Goal: Information Seeking & Learning: Learn about a topic

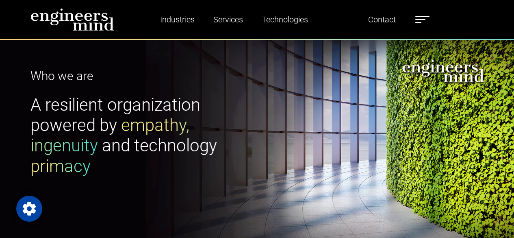
scroll to position [41, 0]
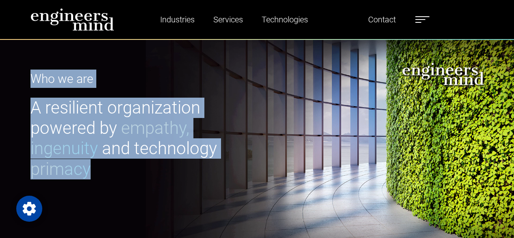
drag, startPoint x: 29, startPoint y: 80, endPoint x: 118, endPoint y: 170, distance: 126.7
click at [118, 170] on div "Who we are A resilient organization powered by empathy, ingenuity and technolog…" at bounding box center [142, 128] width 232 height 118
click at [117, 171] on h1 "A resilient organization powered by empathy, ingenuity and technology primacy" at bounding box center [141, 139] width 222 height 82
click at [102, 170] on h1 "A resilient organization powered by empathy, ingenuity and technology primacy" at bounding box center [141, 139] width 222 height 82
drag, startPoint x: 96, startPoint y: 171, endPoint x: 27, endPoint y: 81, distance: 113.1
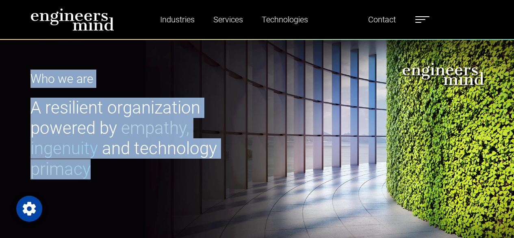
click at [27, 81] on div "Who we are A resilient organization powered by empathy, ingenuity and technolog…" at bounding box center [142, 128] width 232 height 118
click at [28, 79] on div "Who we are A resilient organization powered by empathy, ingenuity and technolog…" at bounding box center [142, 128] width 232 height 118
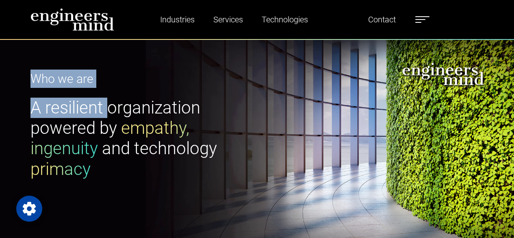
scroll to position [81, 0]
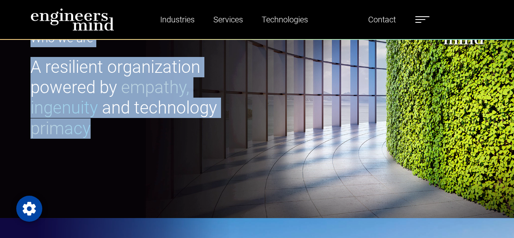
drag, startPoint x: 31, startPoint y: 76, endPoint x: 102, endPoint y: 131, distance: 89.8
click at [102, 131] on div "Who we are A resilient organization powered by empathy, ingenuity and technolog…" at bounding box center [142, 88] width 232 height 118
click at [102, 131] on h1 "A resilient organization powered by empathy, ingenuity and technology primacy" at bounding box center [141, 98] width 222 height 82
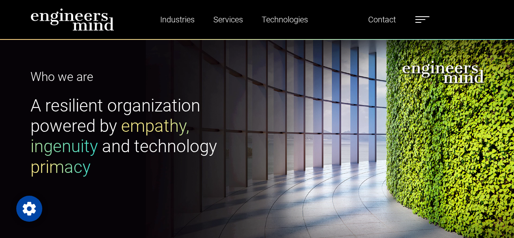
scroll to position [41, 0]
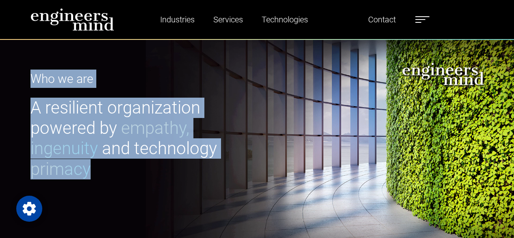
drag, startPoint x: 23, startPoint y: 78, endPoint x: 103, endPoint y: 167, distance: 119.7
click at [103, 167] on div "Who we are A resilient organization powered by empathy, ingenuity and technolog…" at bounding box center [257, 128] width 514 height 260
click at [103, 167] on h1 "A resilient organization powered by empathy, ingenuity and technology primacy" at bounding box center [141, 139] width 222 height 82
drag, startPoint x: 106, startPoint y: 169, endPoint x: 29, endPoint y: 75, distance: 121.0
click at [29, 75] on div "Who we are A resilient organization powered by empathy, ingenuity and technolog…" at bounding box center [142, 128] width 232 height 118
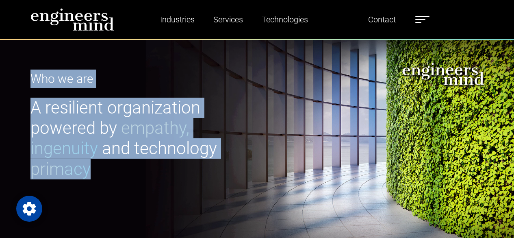
click at [29, 74] on div "Who we are A resilient organization powered by empathy, ingenuity and technolog…" at bounding box center [142, 128] width 232 height 118
drag, startPoint x: 28, startPoint y: 74, endPoint x: 99, endPoint y: 174, distance: 122.6
click at [99, 174] on div "Who we are A resilient organization powered by empathy, ingenuity and technolog…" at bounding box center [142, 128] width 232 height 118
click at [99, 174] on h1 "A resilient organization powered by empathy, ingenuity and technology primacy" at bounding box center [141, 139] width 222 height 82
drag, startPoint x: 99, startPoint y: 171, endPoint x: 25, endPoint y: 76, distance: 120.6
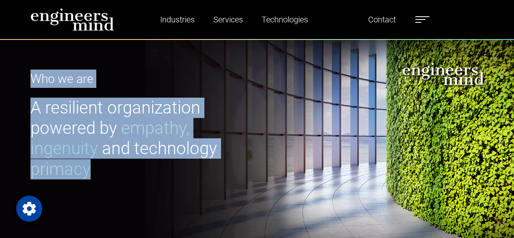
click at [26, 76] on div "Who we are A resilient organization powered by empathy, ingenuity and technolog…" at bounding box center [142, 128] width 232 height 118
drag, startPoint x: 28, startPoint y: 76, endPoint x: 110, endPoint y: 165, distance: 120.5
click at [110, 165] on div "Who we are A resilient organization powered by empathy, ingenuity and technolog…" at bounding box center [142, 128] width 232 height 118
click at [104, 167] on h1 "A resilient organization powered by empathy, ingenuity and technology primacy" at bounding box center [141, 139] width 222 height 82
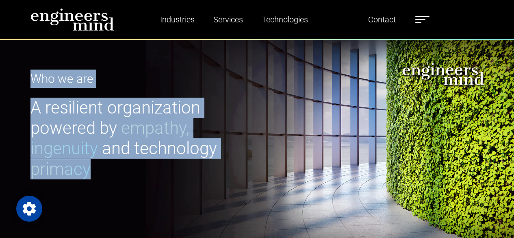
click at [101, 169] on h1 "A resilient organization powered by empathy, ingenuity and technology primacy" at bounding box center [141, 139] width 222 height 82
drag, startPoint x: 97, startPoint y: 170, endPoint x: 26, endPoint y: 70, distance: 122.7
click at [26, 70] on div "Who we are A resilient organization powered by empathy, ingenuity and technolog…" at bounding box center [142, 128] width 232 height 118
click at [26, 75] on div "Who we are A resilient organization powered by empathy, ingenuity and technolog…" at bounding box center [142, 128] width 232 height 118
drag, startPoint x: 26, startPoint y: 76, endPoint x: 102, endPoint y: 168, distance: 119.8
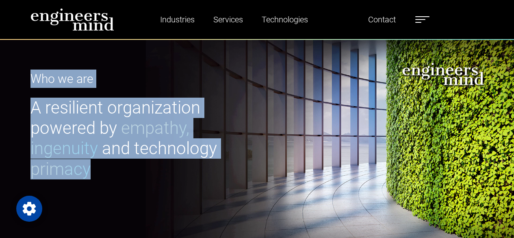
click at [102, 168] on div "Who we are A resilient organization powered by empathy, ingenuity and technolog…" at bounding box center [142, 128] width 232 height 118
click at [102, 167] on h1 "A resilient organization powered by empathy, ingenuity and technology primacy" at bounding box center [141, 139] width 222 height 82
drag, startPoint x: 19, startPoint y: 119, endPoint x: 106, endPoint y: 170, distance: 100.4
click at [106, 170] on div "Who we are A resilient organization powered by empathy, ingenuity and technolog…" at bounding box center [257, 128] width 514 height 260
click at [106, 170] on h1 "A resilient organization powered by empathy, ingenuity and technology primacy" at bounding box center [141, 139] width 222 height 82
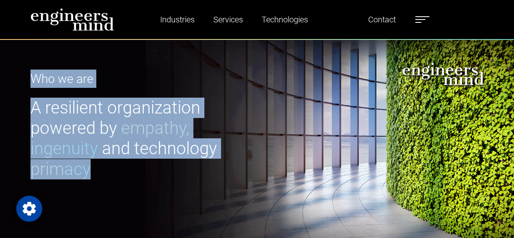
drag, startPoint x: 103, startPoint y: 168, endPoint x: 27, endPoint y: 79, distance: 117.3
click at [27, 79] on div "Who we are A resilient organization powered by empathy, ingenuity and technolog…" at bounding box center [142, 128] width 232 height 118
click at [26, 79] on div "Who we are A resilient organization powered by empathy, ingenuity and technolog…" at bounding box center [142, 128] width 232 height 118
drag, startPoint x: 24, startPoint y: 78, endPoint x: 109, endPoint y: 165, distance: 122.4
click at [109, 165] on div "Who we are A resilient organization powered by empathy, ingenuity and technolog…" at bounding box center [257, 128] width 514 height 260
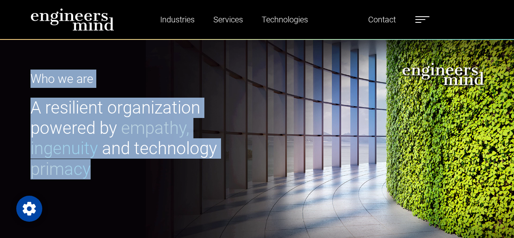
click at [105, 164] on h1 "A resilient organization powered by empathy, ingenuity and technology primacy" at bounding box center [141, 139] width 222 height 82
drag, startPoint x: 102, startPoint y: 167, endPoint x: 23, endPoint y: 74, distance: 122.6
click at [23, 74] on div "Who we are A resilient organization powered by empathy, ingenuity and technolog…" at bounding box center [257, 128] width 514 height 260
drag, startPoint x: 21, startPoint y: 76, endPoint x: 113, endPoint y: 169, distance: 131.1
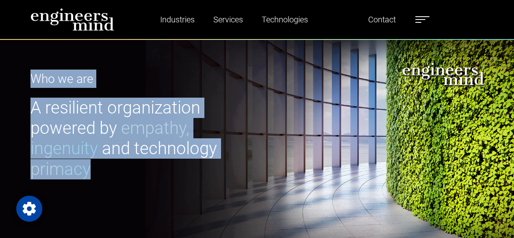
click at [113, 169] on div "Who we are A resilient organization powered by empathy, ingenuity and technolog…" at bounding box center [257, 128] width 514 height 260
click at [105, 172] on h1 "A resilient organization powered by empathy, ingenuity and technology primacy" at bounding box center [141, 139] width 222 height 82
drag, startPoint x: 96, startPoint y: 173, endPoint x: 21, endPoint y: 79, distance: 120.0
click at [21, 79] on div "Who we are A resilient organization powered by empathy, ingenuity and technolog…" at bounding box center [257, 128] width 514 height 260
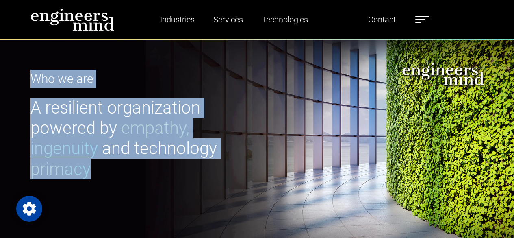
drag, startPoint x: 19, startPoint y: 77, endPoint x: 120, endPoint y: 179, distance: 143.7
click at [120, 179] on div "Who we are A resilient organization powered by empathy, ingenuity and technolog…" at bounding box center [257, 128] width 514 height 260
click at [106, 173] on h1 "A resilient organization powered by empathy, ingenuity and technology primacy" at bounding box center [141, 139] width 222 height 82
click at [102, 170] on h1 "A resilient organization powered by empathy, ingenuity and technology primacy" at bounding box center [141, 139] width 222 height 82
drag, startPoint x: 98, startPoint y: 167, endPoint x: 28, endPoint y: 79, distance: 111.9
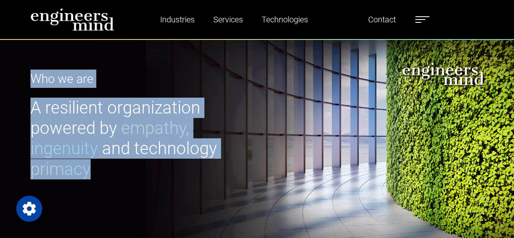
click at [28, 79] on div "Who we are A resilient organization powered by empathy, ingenuity and technolog…" at bounding box center [142, 128] width 232 height 118
click at [24, 75] on div "Who we are A resilient organization powered by empathy, ingenuity and technolog…" at bounding box center [257, 128] width 514 height 260
click at [20, 75] on div "Who we are A resilient organization powered by empathy, ingenuity and technolog…" at bounding box center [257, 128] width 514 height 260
drag, startPoint x: 22, startPoint y: 78, endPoint x: 100, endPoint y: 168, distance: 119.3
click at [100, 168] on div "Who we are A resilient organization powered by empathy, ingenuity and technolog…" at bounding box center [257, 128] width 514 height 260
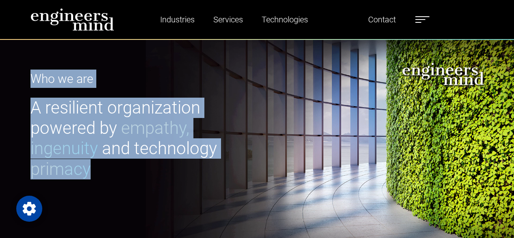
click at [101, 167] on h1 "A resilient organization powered by empathy, ingenuity and technology primacy" at bounding box center [141, 139] width 222 height 82
drag, startPoint x: 69, startPoint y: 141, endPoint x: 21, endPoint y: 74, distance: 82.4
click at [21, 74] on div "Who we are A resilient organization powered by empathy, ingenuity and technolog…" at bounding box center [257, 128] width 514 height 260
drag, startPoint x: 21, startPoint y: 75, endPoint x: 113, endPoint y: 175, distance: 136.0
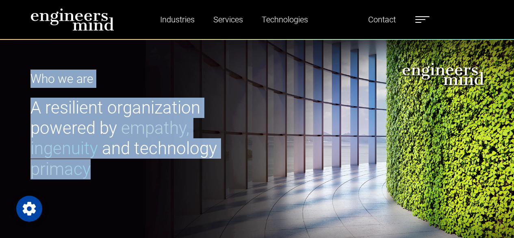
click at [113, 175] on div "Who we are A resilient organization powered by empathy, ingenuity and technolog…" at bounding box center [257, 128] width 514 height 260
click at [103, 167] on h1 "A resilient organization powered by empathy, ingenuity and technology primacy" at bounding box center [141, 139] width 222 height 82
drag, startPoint x: 102, startPoint y: 166, endPoint x: 22, endPoint y: 78, distance: 118.8
click at [22, 78] on div "Who we are A resilient organization powered by empathy, ingenuity and technolog…" at bounding box center [257, 128] width 514 height 260
click at [23, 78] on div "Who we are A resilient organization powered by empathy, ingenuity and technolog…" at bounding box center [257, 128] width 514 height 260
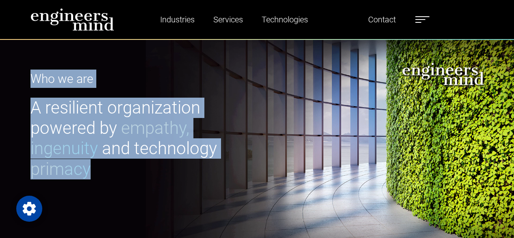
click at [23, 77] on div "Who we are A resilient organization powered by empathy, ingenuity and technolog…" at bounding box center [257, 128] width 514 height 260
drag, startPoint x: 24, startPoint y: 76, endPoint x: 97, endPoint y: 169, distance: 117.5
click at [97, 169] on div "Who we are A resilient organization powered by empathy, ingenuity and technolog…" at bounding box center [257, 128] width 514 height 260
click at [97, 169] on h1 "A resilient organization powered by empathy, ingenuity and technology primacy" at bounding box center [141, 139] width 222 height 82
drag, startPoint x: 101, startPoint y: 167, endPoint x: 24, endPoint y: 78, distance: 118.2
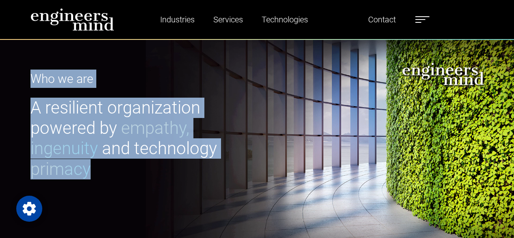
click at [24, 78] on div "Who we are A resilient organization powered by empathy, ingenuity and technolog…" at bounding box center [257, 128] width 514 height 260
click at [25, 77] on div "Who we are A resilient organization powered by empathy, ingenuity and technolog…" at bounding box center [257, 128] width 514 height 260
drag, startPoint x: 25, startPoint y: 76, endPoint x: 96, endPoint y: 172, distance: 119.3
click at [96, 172] on div "Who we are A resilient organization powered by empathy, ingenuity and technolog…" at bounding box center [257, 128] width 514 height 260
click at [97, 171] on h1 "A resilient organization powered by empathy, ingenuity and technology primacy" at bounding box center [141, 139] width 222 height 82
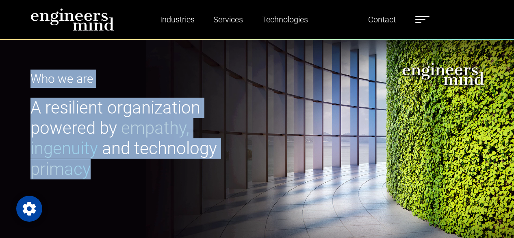
click at [103, 168] on h1 "A resilient organization powered by empathy, ingenuity and technology primacy" at bounding box center [141, 139] width 222 height 82
drag, startPoint x: 106, startPoint y: 168, endPoint x: 29, endPoint y: 77, distance: 119.1
click at [29, 77] on div "Who we are A resilient organization powered by empathy, ingenuity and technolog…" at bounding box center [142, 128] width 232 height 118
click at [18, 73] on div "Who we are A resilient organization powered by empathy, ingenuity and technolog…" at bounding box center [257, 128] width 514 height 260
drag, startPoint x: 17, startPoint y: 75, endPoint x: 102, endPoint y: 170, distance: 127.8
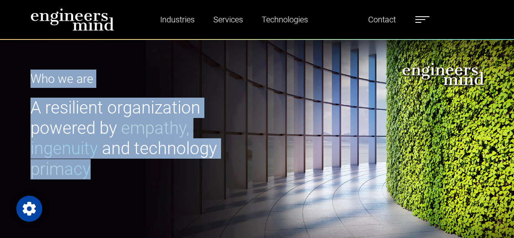
click at [102, 171] on div "Who we are A resilient organization powered by empathy, ingenuity and technolog…" at bounding box center [257, 128] width 514 height 260
click at [102, 170] on h1 "A resilient organization powered by empathy, ingenuity and technology primacy" at bounding box center [141, 139] width 222 height 82
drag, startPoint x: 102, startPoint y: 167, endPoint x: 22, endPoint y: 78, distance: 120.1
click at [22, 78] on div "Who we are A resilient organization powered by empathy, ingenuity and technolog…" at bounding box center [257, 128] width 514 height 260
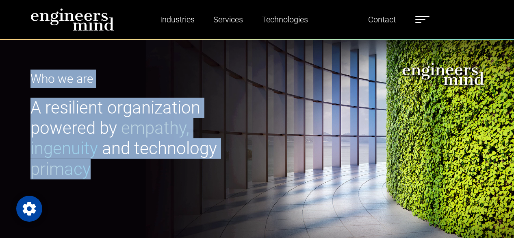
drag, startPoint x: 21, startPoint y: 77, endPoint x: 99, endPoint y: 170, distance: 121.7
click at [99, 170] on div "Who we are A resilient organization powered by empathy, ingenuity and technolog…" at bounding box center [257, 128] width 514 height 260
click at [99, 170] on h1 "A resilient organization powered by empathy, ingenuity and technology primacy" at bounding box center [141, 139] width 222 height 82
drag, startPoint x: 99, startPoint y: 170, endPoint x: 25, endPoint y: 76, distance: 120.1
click at [26, 76] on div "Who we are A resilient organization powered by empathy, ingenuity and technolog…" at bounding box center [142, 128] width 232 height 118
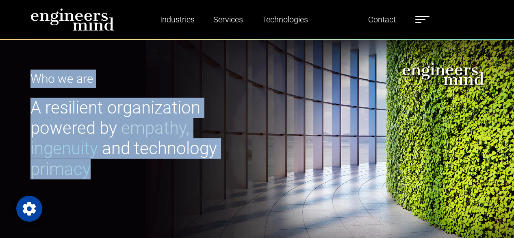
click at [25, 76] on div "Who we are A resilient organization powered by empathy, ingenuity and technolog…" at bounding box center [257, 128] width 514 height 260
drag, startPoint x: 30, startPoint y: 99, endPoint x: 123, endPoint y: 169, distance: 116.3
click at [123, 169] on div "Who we are A resilient organization powered by empathy, ingenuity and technolog…" at bounding box center [257, 128] width 514 height 260
click at [123, 169] on h1 "A resilient organization powered by empathy, ingenuity and technology primacy" at bounding box center [141, 139] width 222 height 82
drag, startPoint x: 105, startPoint y: 169, endPoint x: 20, endPoint y: 68, distance: 131.5
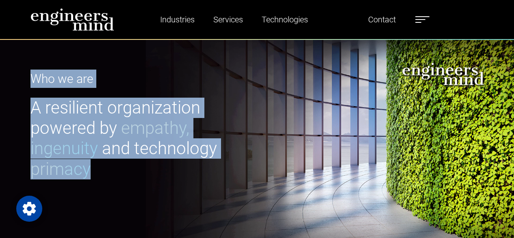
click at [20, 68] on div "Who we are A resilient organization powered by empathy, ingenuity and technolog…" at bounding box center [257, 128] width 514 height 260
drag, startPoint x: 26, startPoint y: 79, endPoint x: 114, endPoint y: 170, distance: 126.2
click at [114, 170] on div "Who we are A resilient organization powered by empathy, ingenuity and technolog…" at bounding box center [142, 128] width 232 height 118
click at [114, 170] on h1 "A resilient organization powered by empathy, ingenuity and technology primacy" at bounding box center [141, 139] width 222 height 82
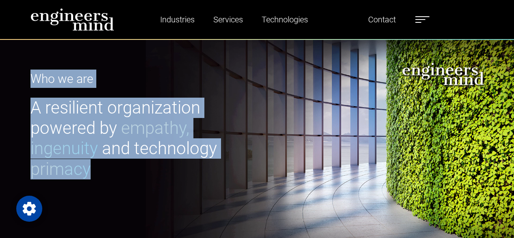
drag, startPoint x: 104, startPoint y: 167, endPoint x: 20, endPoint y: 75, distance: 124.3
click at [12, 67] on div "Who we are A resilient organization powered by empathy, ingenuity and technolog…" at bounding box center [257, 128] width 514 height 260
click at [21, 76] on div "Who we are A resilient organization powered by empathy, ingenuity and technolog…" at bounding box center [257, 128] width 514 height 260
drag, startPoint x: 21, startPoint y: 76, endPoint x: 119, endPoint y: 173, distance: 137.4
click at [120, 175] on div "Who we are A resilient organization powered by empathy, ingenuity and technolog…" at bounding box center [257, 128] width 514 height 260
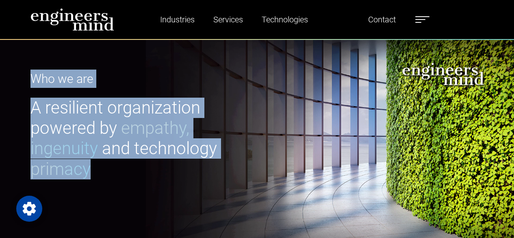
click at [116, 171] on h1 "A resilient organization powered by empathy, ingenuity and technology primacy" at bounding box center [141, 139] width 222 height 82
drag, startPoint x: 111, startPoint y: 169, endPoint x: 15, endPoint y: 72, distance: 136.2
click at [15, 72] on div "Who we are A resilient organization powered by empathy, ingenuity and technolog…" at bounding box center [257, 128] width 514 height 260
click at [16, 73] on div "Who we are A resilient organization powered by empathy, ingenuity and technolog…" at bounding box center [257, 128] width 514 height 260
click at [20, 78] on div "Who we are A resilient organization powered by empathy, ingenuity and technolog…" at bounding box center [257, 128] width 514 height 260
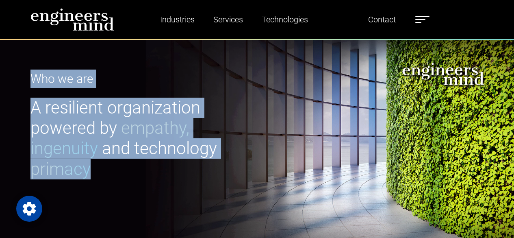
drag, startPoint x: 20, startPoint y: 78, endPoint x: 112, endPoint y: 175, distance: 133.4
click at [112, 176] on div "Who we are A resilient organization powered by empathy, ingenuity and technolog…" at bounding box center [257, 128] width 514 height 260
click at [103, 168] on h1 "A resilient organization powered by empathy, ingenuity and technology primacy" at bounding box center [141, 139] width 222 height 82
drag, startPoint x: 100, startPoint y: 169, endPoint x: 19, endPoint y: 73, distance: 125.7
click at [18, 73] on div "Who we are A resilient organization powered by empathy, ingenuity and technolog…" at bounding box center [257, 128] width 514 height 260
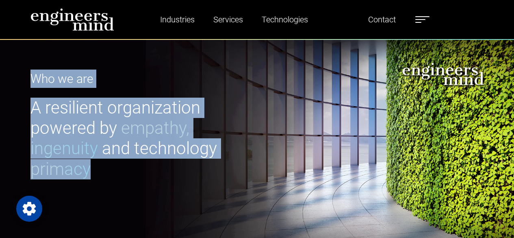
click at [22, 76] on div "Who we are A resilient organization powered by empathy, ingenuity and technolog…" at bounding box center [257, 128] width 514 height 260
drag, startPoint x: 23, startPoint y: 76, endPoint x: 115, endPoint y: 167, distance: 129.6
click at [115, 167] on div "Who we are A resilient organization powered by empathy, ingenuity and technolog…" at bounding box center [257, 128] width 514 height 260
click at [115, 167] on h1 "A resilient organization powered by empathy, ingenuity and technology primacy" at bounding box center [141, 139] width 222 height 82
drag, startPoint x: 102, startPoint y: 168, endPoint x: 20, endPoint y: 74, distance: 124.7
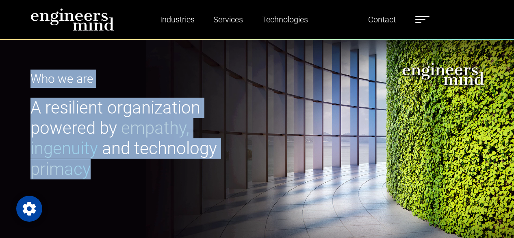
click at [20, 73] on div "Who we are A resilient organization powered by empathy, ingenuity and technolog…" at bounding box center [257, 128] width 514 height 260
click at [20, 74] on div "Who we are A resilient organization powered by empathy, ingenuity and technolog…" at bounding box center [257, 128] width 514 height 260
drag, startPoint x: 20, startPoint y: 79, endPoint x: 119, endPoint y: 172, distance: 135.4
click at [119, 172] on div "Who we are A resilient organization powered by empathy, ingenuity and technolog…" at bounding box center [257, 128] width 514 height 260
click at [119, 171] on h1 "A resilient organization powered by empathy, ingenuity and technology primacy" at bounding box center [141, 139] width 222 height 82
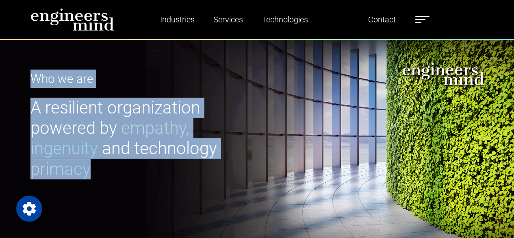
click at [122, 167] on h1 "A resilient organization powered by empathy, ingenuity and technology primacy" at bounding box center [141, 139] width 222 height 82
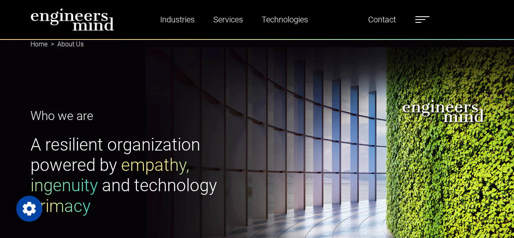
scroll to position [0, 0]
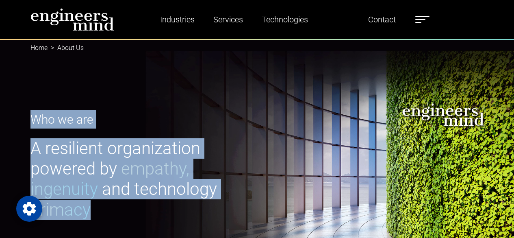
drag, startPoint x: 25, startPoint y: 104, endPoint x: 140, endPoint y: 212, distance: 157.3
click at [140, 212] on div "Who we are A resilient organization powered by empathy, ingenuity and technolog…" at bounding box center [257, 169] width 514 height 260
click at [139, 212] on h1 "A resilient organization powered by empathy, ingenuity and technology primacy" at bounding box center [141, 179] width 222 height 82
drag, startPoint x: 15, startPoint y: 118, endPoint x: 112, endPoint y: 204, distance: 129.3
click at [112, 204] on div "Who we are A resilient organization powered by empathy, ingenuity and technolog…" at bounding box center [257, 169] width 514 height 260
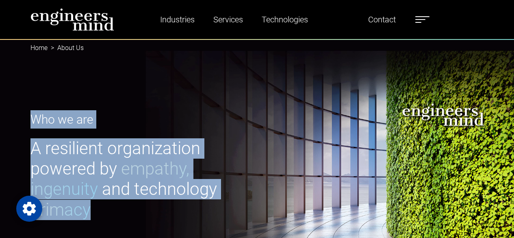
click at [112, 204] on h1 "A resilient organization powered by empathy, ingenuity and technology primacy" at bounding box center [141, 179] width 222 height 82
